Goal: Task Accomplishment & Management: Use online tool/utility

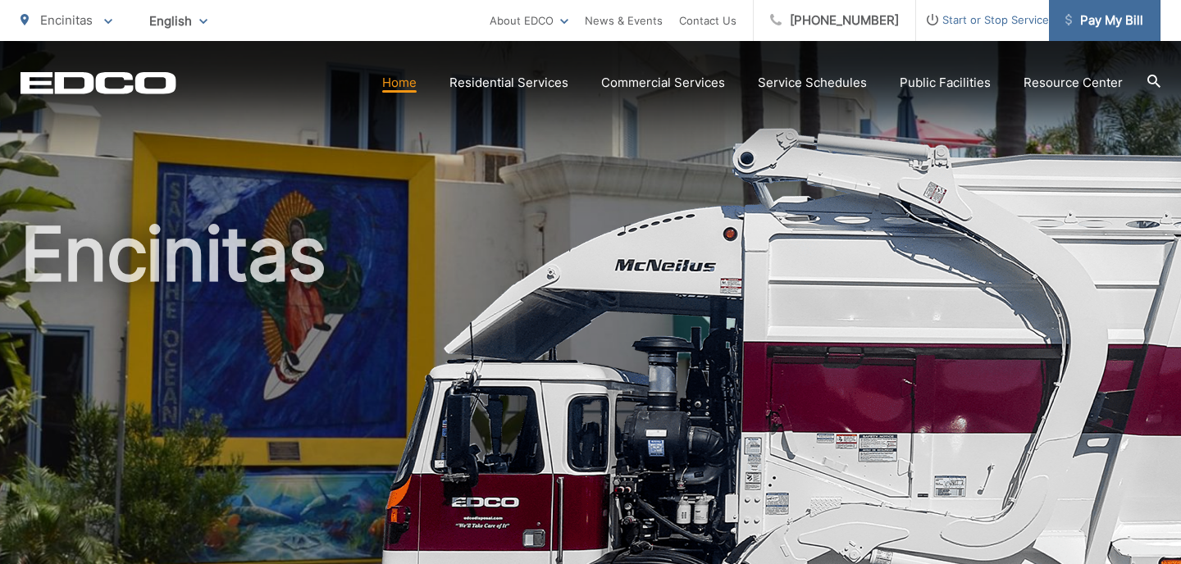
click at [1090, 33] on link "Pay My Bill" at bounding box center [1105, 20] width 112 height 41
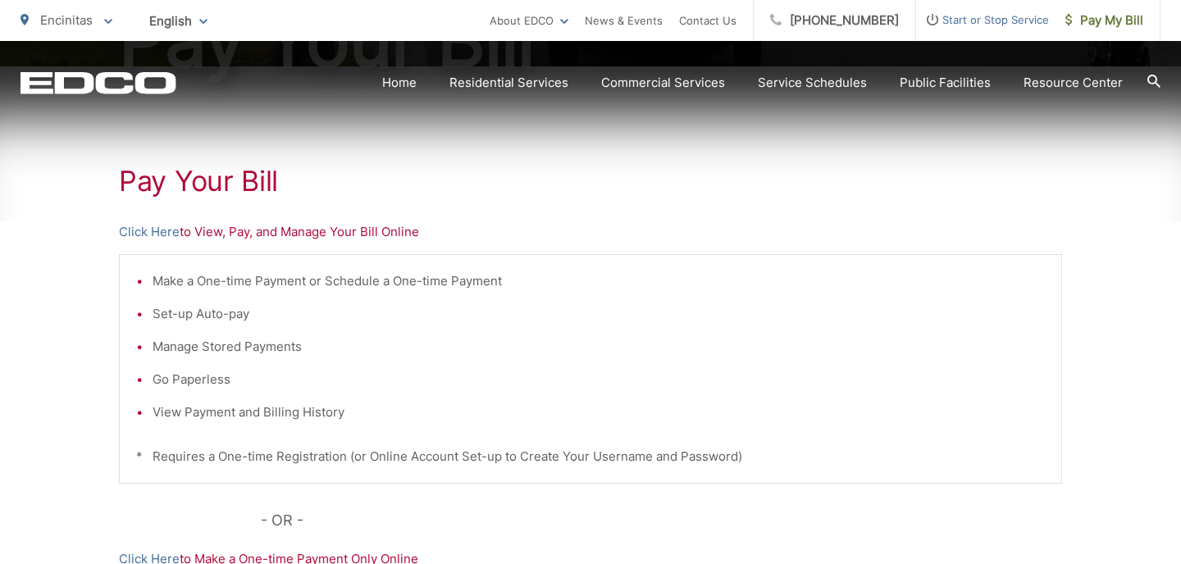
scroll to position [282, 0]
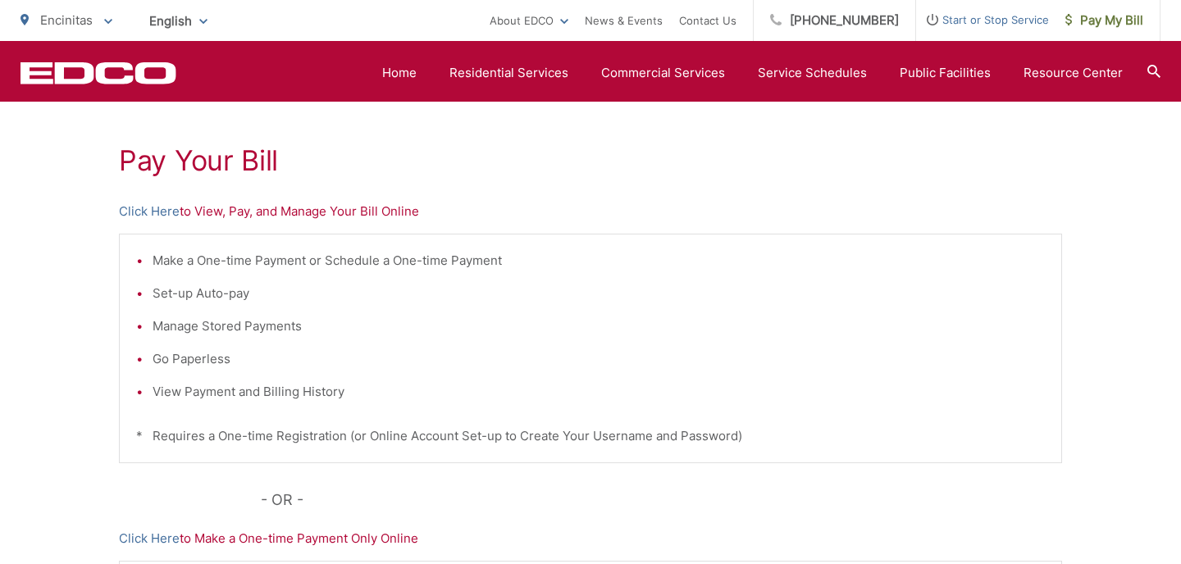
click at [285, 213] on p "Click Here to View, Pay, and Manage Your Bill Online" at bounding box center [590, 212] width 943 height 20
click at [144, 212] on link "Click Here" at bounding box center [149, 212] width 61 height 20
